Goal: Find specific page/section: Find specific page/section

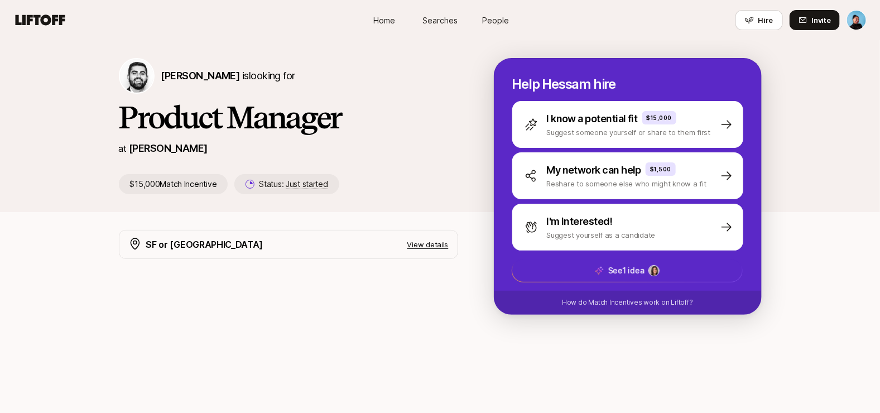
click at [380, 15] on span "Home" at bounding box center [384, 21] width 22 height 12
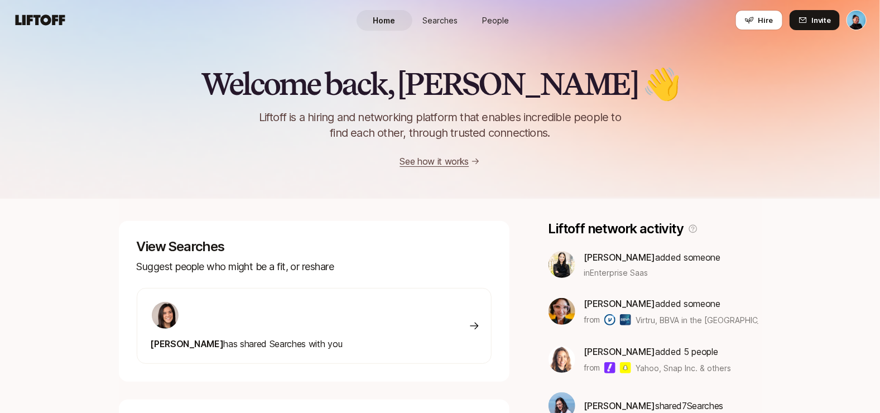
click at [430, 18] on span "Searches" at bounding box center [439, 21] width 35 height 12
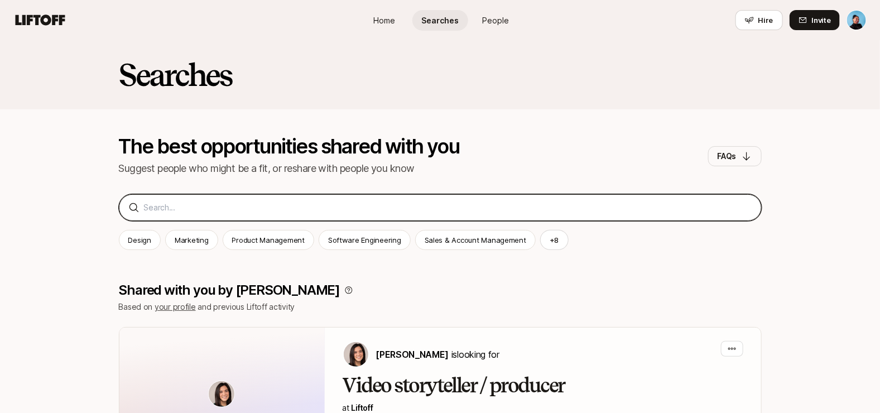
click at [247, 206] on input at bounding box center [448, 207] width 608 height 13
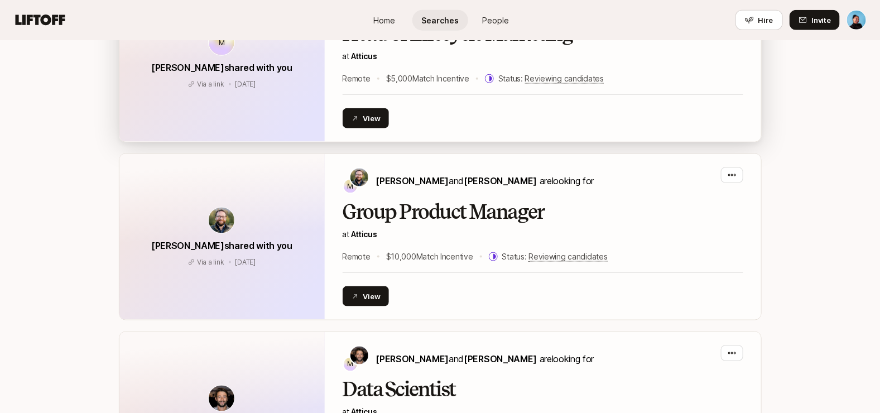
scroll to position [518, 0]
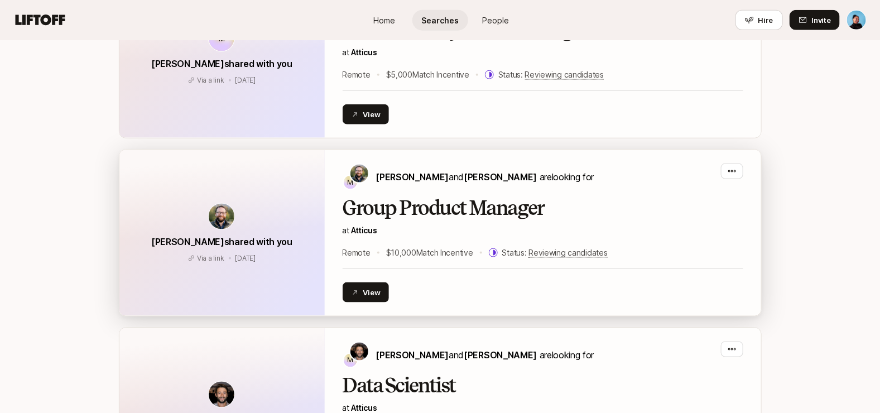
type input "atticus"
click at [421, 197] on h2 "Group Product Manager" at bounding box center [543, 208] width 401 height 22
